Goal: Navigation & Orientation: Find specific page/section

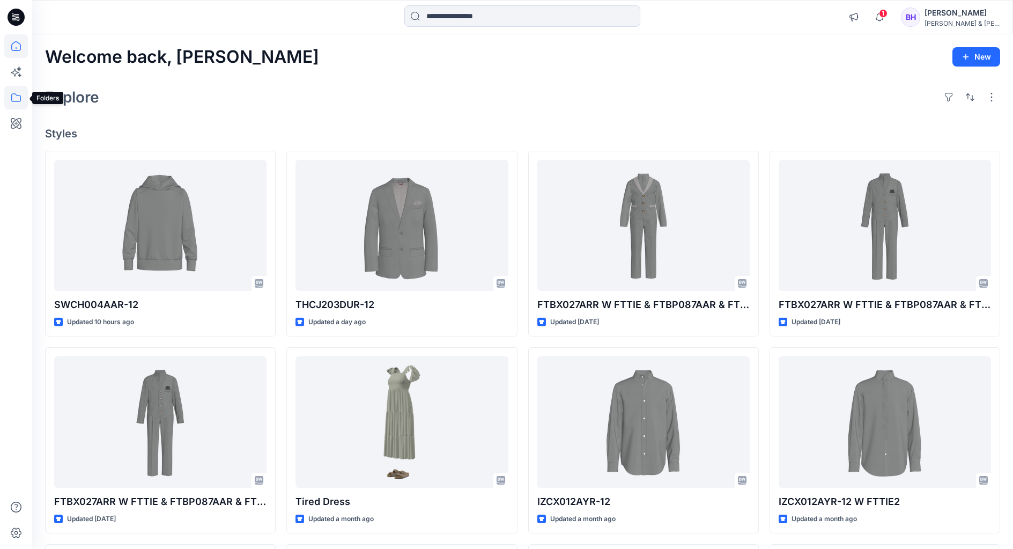
click at [23, 87] on icon at bounding box center [16, 98] width 24 height 24
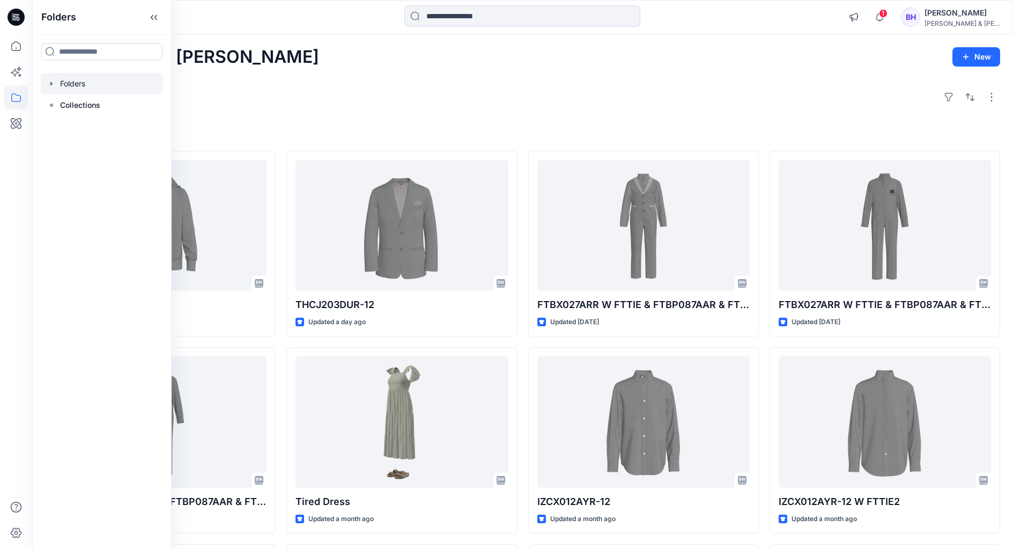
click at [76, 83] on div at bounding box center [102, 83] width 122 height 21
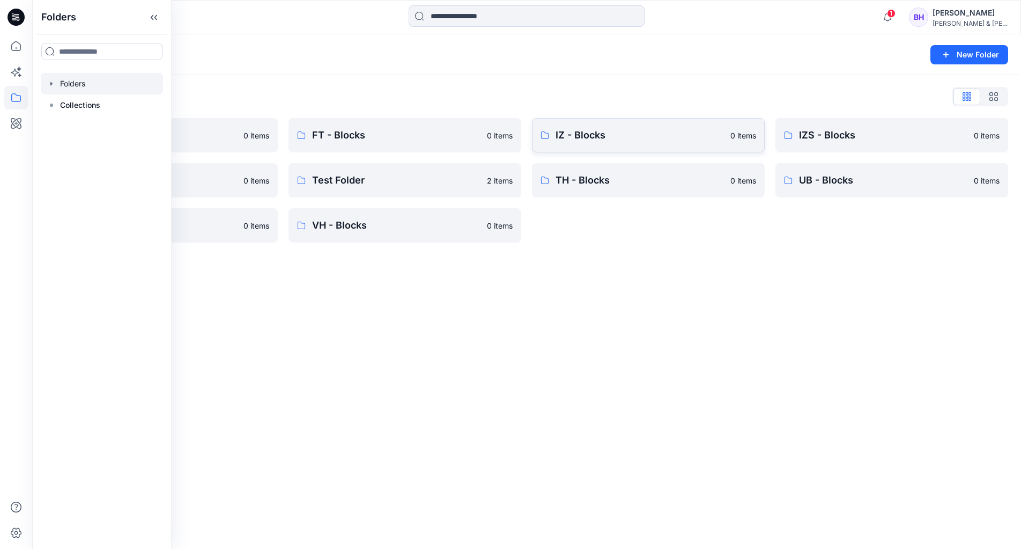
click at [601, 134] on p "IZ - Blocks" at bounding box center [640, 135] width 168 height 15
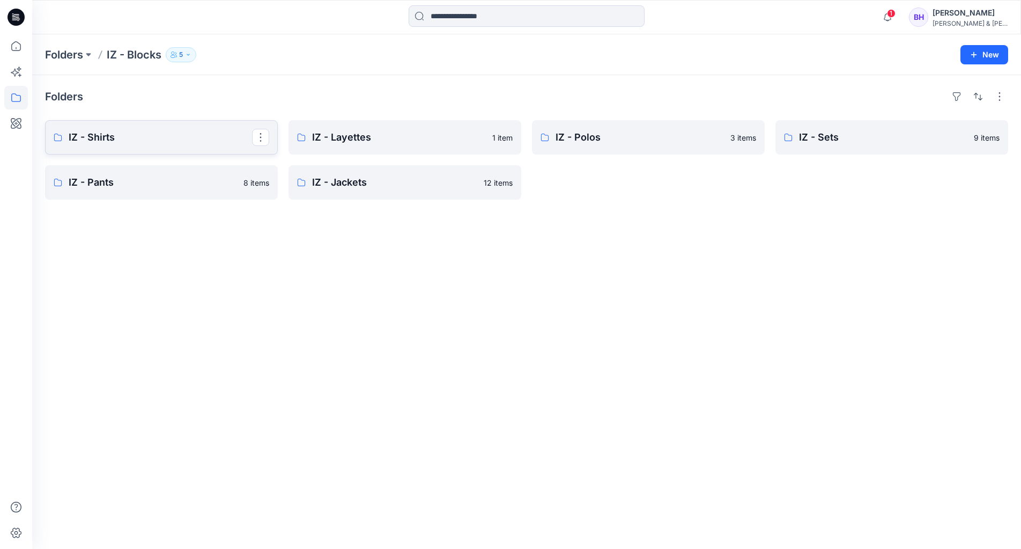
click at [157, 139] on p "IZ - Shirts" at bounding box center [160, 137] width 183 height 15
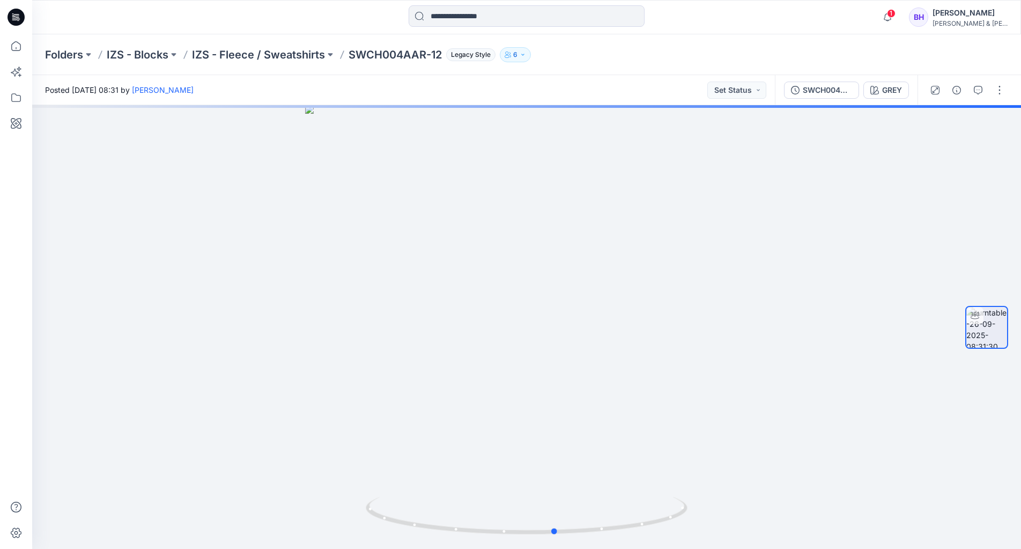
drag, startPoint x: 684, startPoint y: 509, endPoint x: 391, endPoint y: 552, distance: 295.9
click at [391, 548] on html "1 Notifications Your style SWCH004AAR-12 is ready 1 new Colorways 10 hours ago …" at bounding box center [510, 274] width 1021 height 549
click at [318, 448] on div at bounding box center [526, 326] width 989 height 443
